Goal: Communication & Community: Answer question/provide support

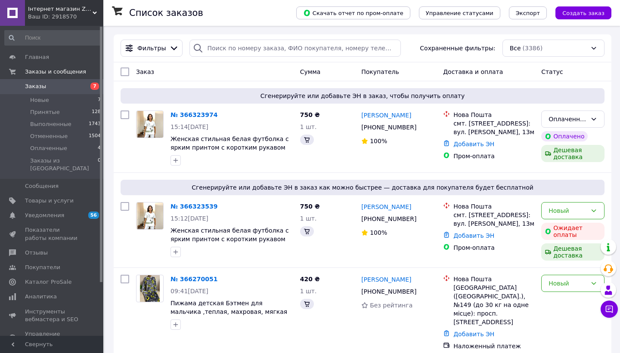
click at [96, 84] on span "7" at bounding box center [94, 86] width 9 height 7
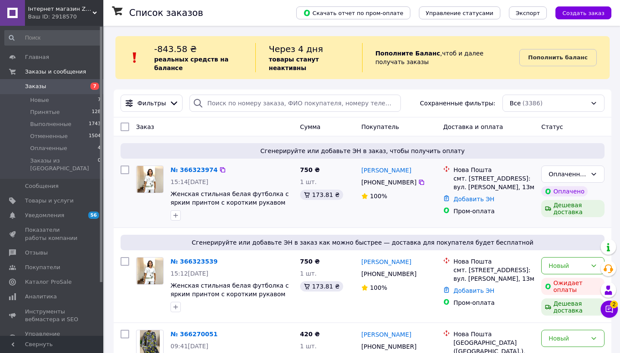
scroll to position [118, 0]
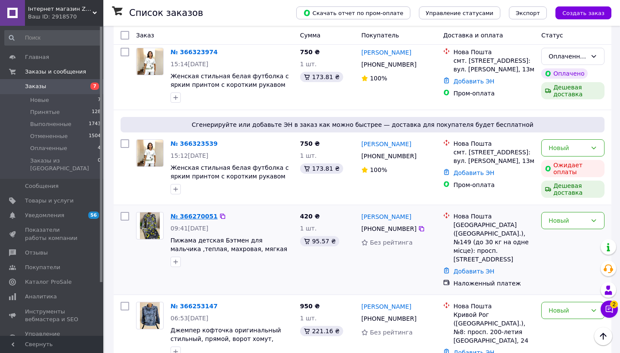
click at [194, 215] on link "№ 366270051" at bounding box center [193, 216] width 47 height 7
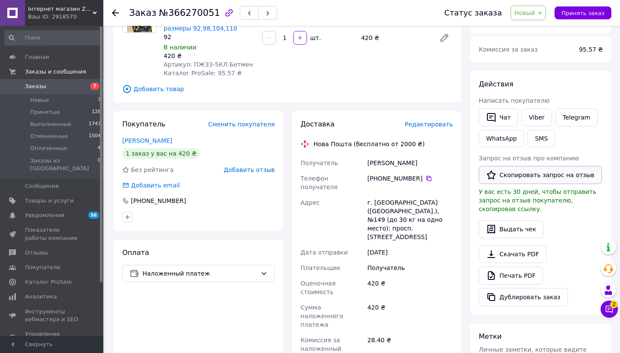
scroll to position [82, 0]
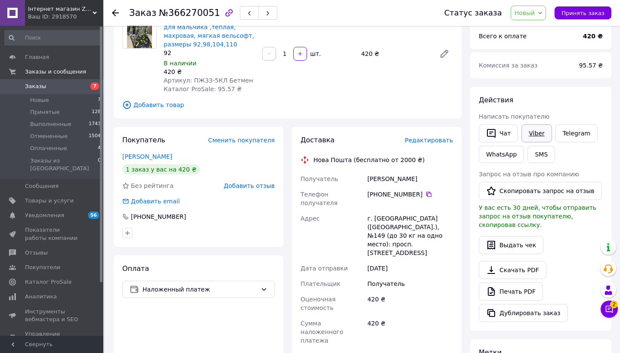
click at [536, 134] on link "Viber" at bounding box center [536, 133] width 30 height 18
click at [569, 136] on link "Telegram" at bounding box center [576, 133] width 42 height 18
click at [179, 35] on link "Пижама детская Бэтмен для мальчика ,теплая, махровая, мягкая вельсофт, размеры …" at bounding box center [209, 31] width 90 height 33
click at [568, 136] on link "Telegram" at bounding box center [576, 133] width 42 height 18
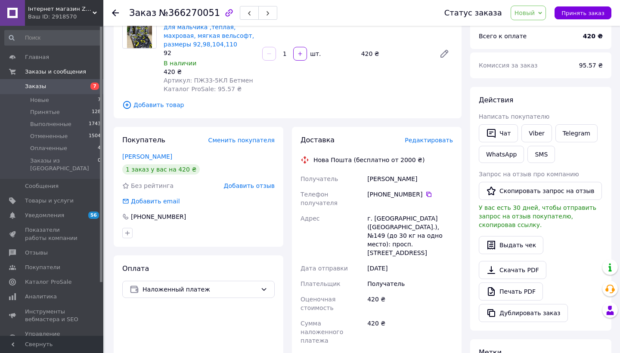
scroll to position [82, 0]
click at [38, 88] on span "Заказы" at bounding box center [35, 87] width 21 height 8
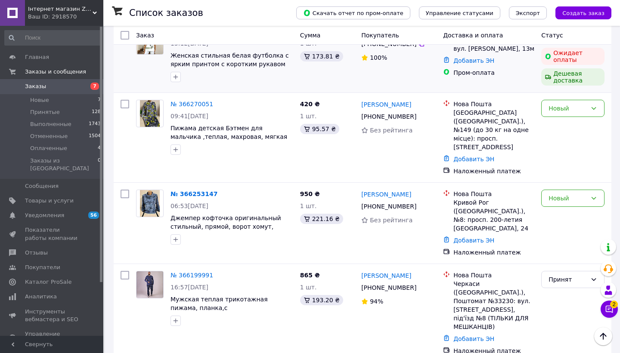
scroll to position [237, 0]
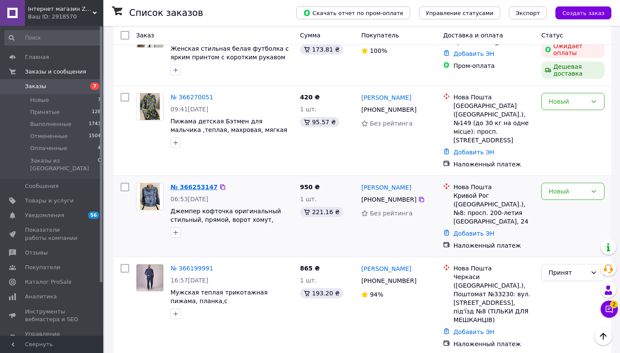
click at [193, 184] on link "№ 366253147" at bounding box center [193, 187] width 47 height 7
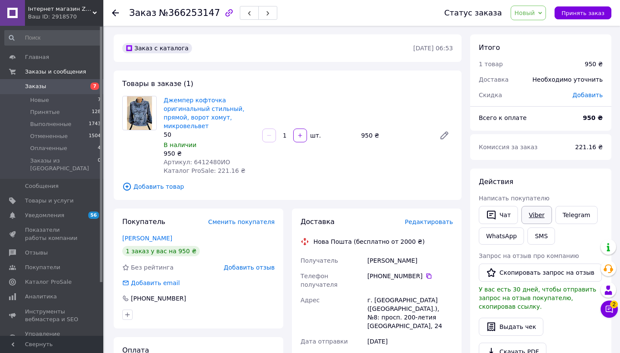
click at [536, 218] on link "Viber" at bounding box center [536, 215] width 30 height 18
click at [176, 111] on link "Джемпер кофточка оригинальный стильный, прямой, ворот хомут, микровельвет" at bounding box center [204, 113] width 81 height 33
click at [44, 89] on span "Заказы" at bounding box center [52, 87] width 55 height 8
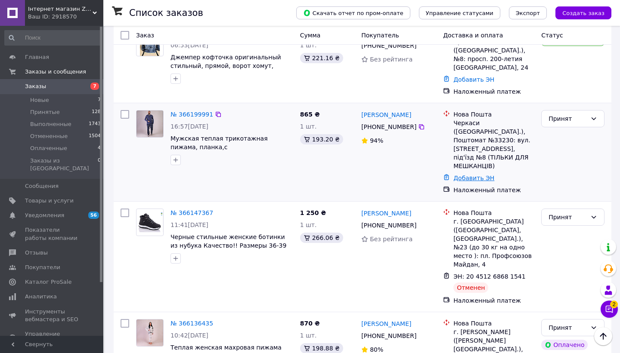
scroll to position [390, 0]
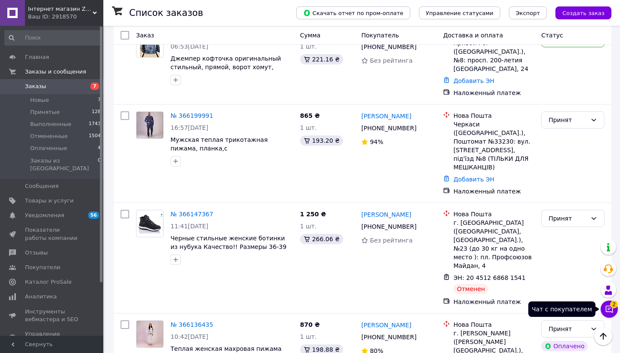
click at [614, 308] on span "2" at bounding box center [614, 305] width 8 height 8
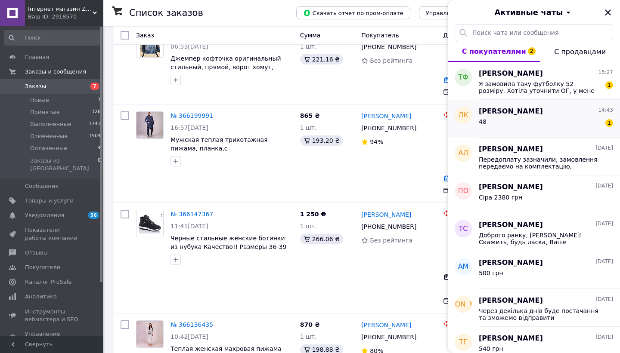
click at [507, 121] on div "48 1" at bounding box center [546, 124] width 134 height 14
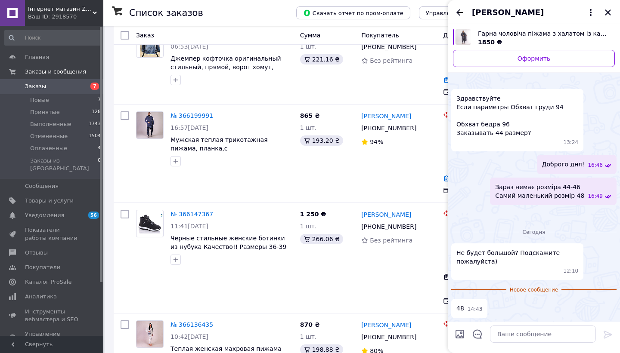
scroll to position [93, 0]
click at [498, 336] on textarea at bounding box center [543, 334] width 106 height 17
paste textarea "Працюємо з обов'язковою передоплатою 150 грн Реквізіти для оплати ФОП [PERSON_N…"
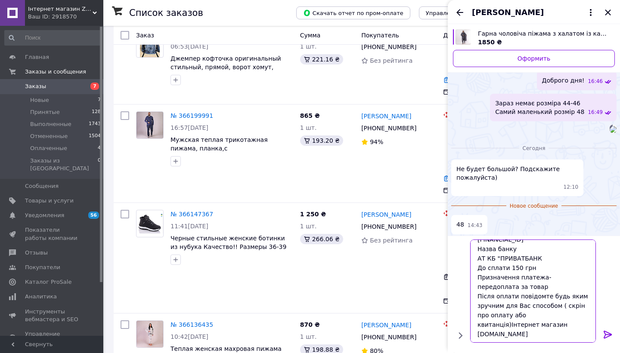
scroll to position [75, 0]
type textarea "Працюємо з обов'язковою передоплатою 150 грн Реквізіти для оплати ФОП [PERSON_N…"
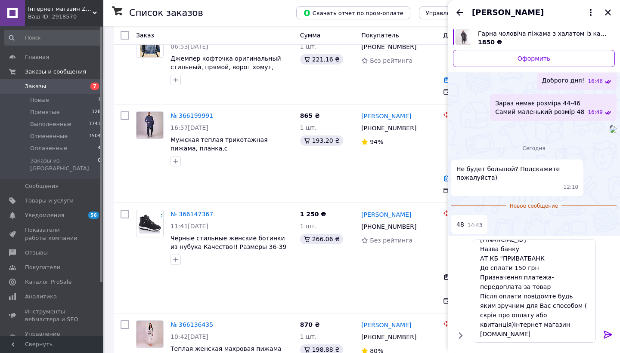
click at [606, 334] on icon at bounding box center [607, 335] width 8 height 8
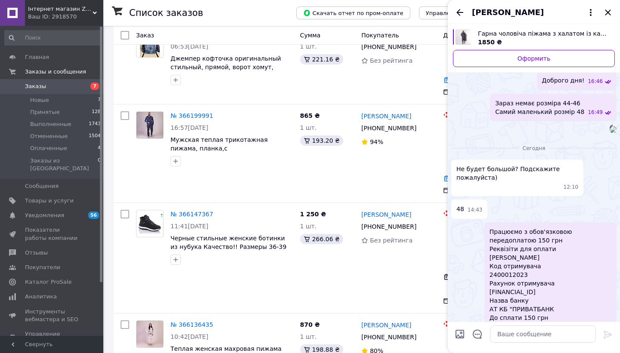
scroll to position [247, 0]
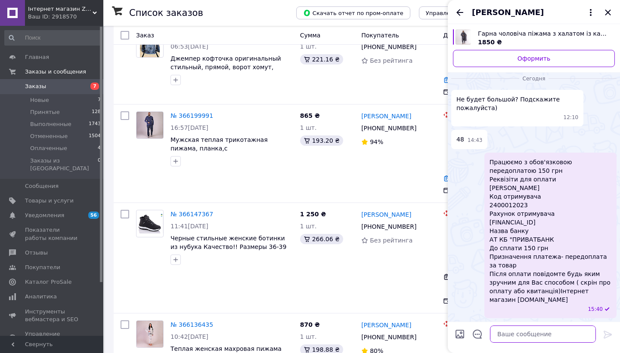
click at [498, 332] on textarea at bounding box center [543, 334] width 106 height 17
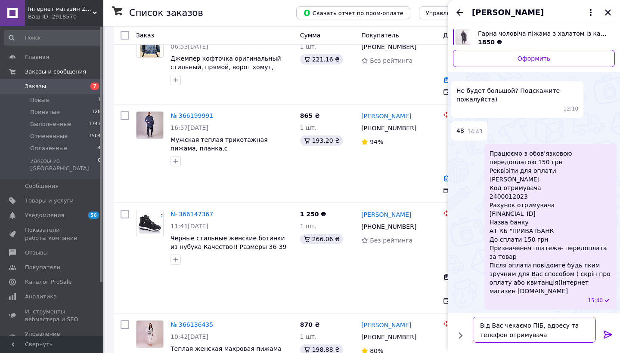
type textarea "Від Вас чекаємо ПІБ, адресу та телефон отримувача"
click at [607, 336] on icon at bounding box center [608, 335] width 10 height 10
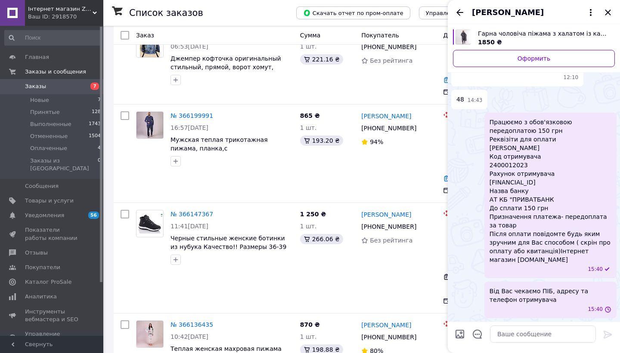
scroll to position [287, 0]
click at [460, 10] on icon "Назад" at bounding box center [459, 12] width 10 height 10
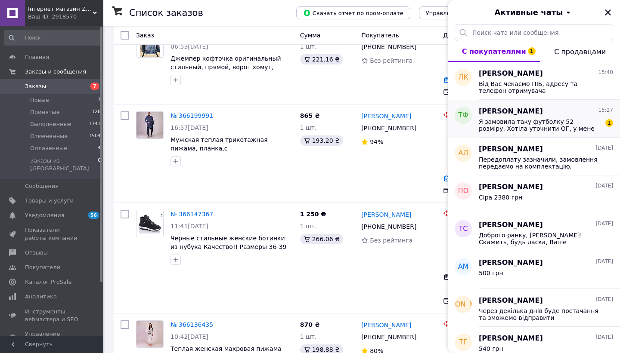
click at [551, 128] on span "Я замовила таку футболку 52 розміру. Хотіла уточнити ОГ, у мене ОГ - 105 см." at bounding box center [540, 125] width 122 height 14
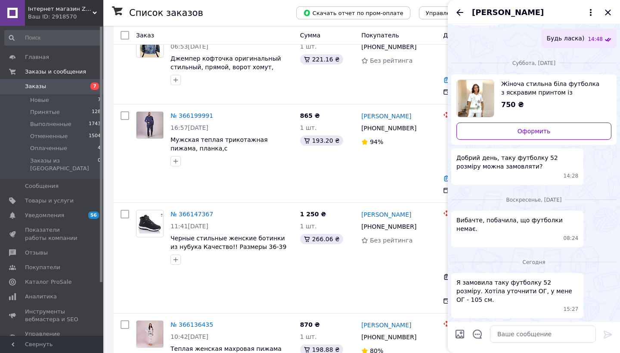
scroll to position [1253, 0]
click at [502, 334] on textarea at bounding box center [543, 334] width 106 height 17
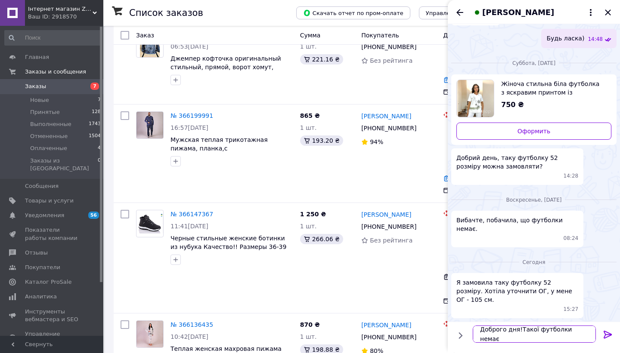
scroll to position [1, 0]
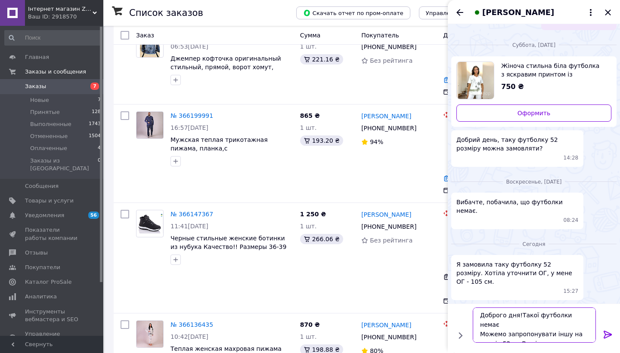
type textarea "Доброго дня!Такої футболки немає Можемо запропонувати іншу на розмір 52 на Ваші…"
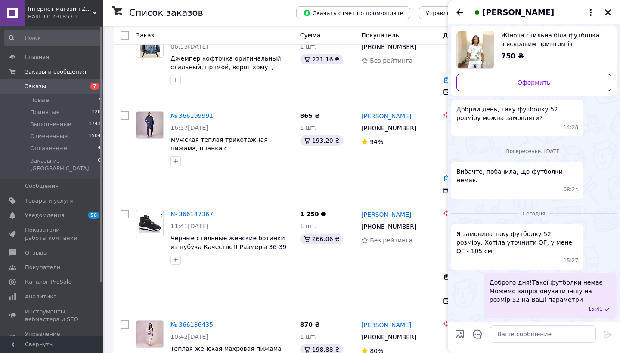
click at [609, 10] on icon "Закрыть" at bounding box center [608, 12] width 10 height 10
